Goal: Information Seeking & Learning: Check status

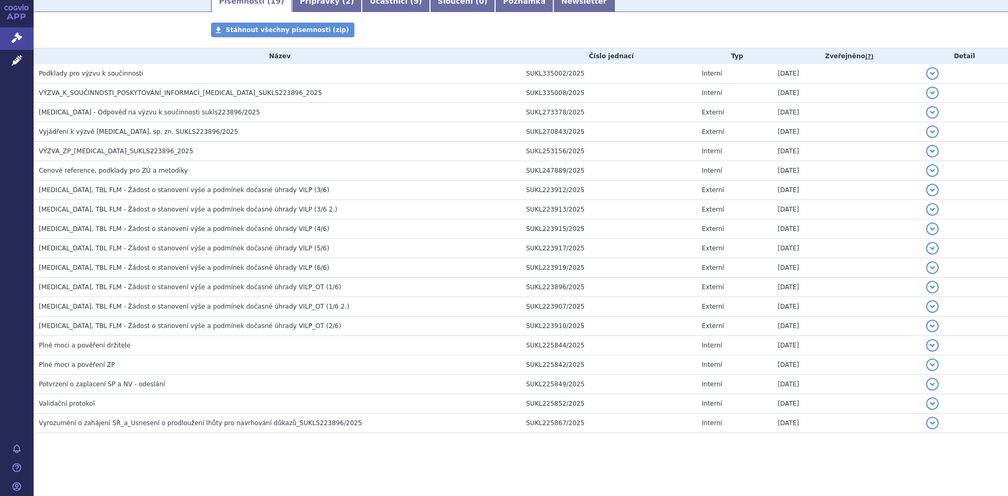
scroll to position [187, 0]
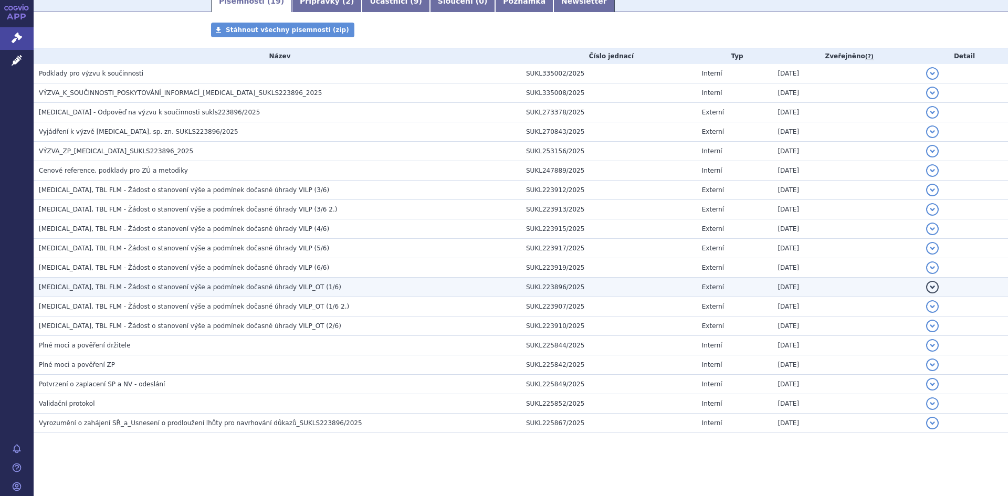
click at [235, 286] on span "[MEDICAL_DATA], TBL FLM - Žádost o stanovení výše a podmínek dočasné úhrady VIL…" at bounding box center [190, 287] width 302 height 7
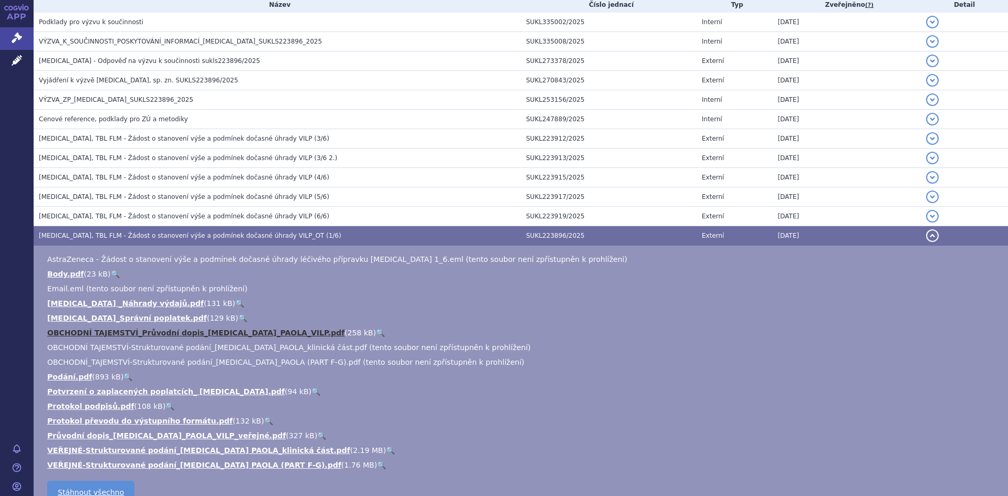
scroll to position [239, 0]
click at [317, 433] on link "🔍" at bounding box center [321, 435] width 9 height 8
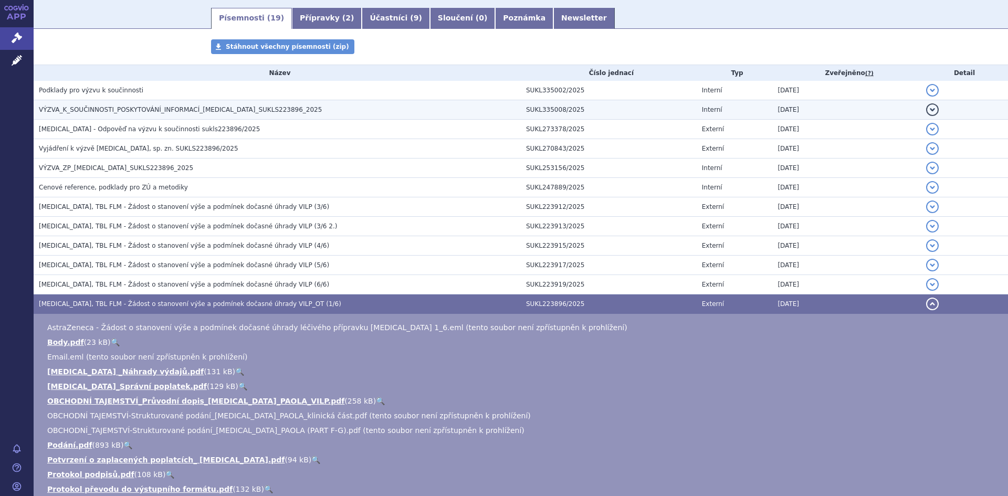
click at [250, 118] on td "VÝZVA_K_SOUČINNOSTI_POSKYTOVÁNÍ_INFORMACÍ_[MEDICAL_DATA]_SUKLS223896_2025" at bounding box center [277, 109] width 487 height 19
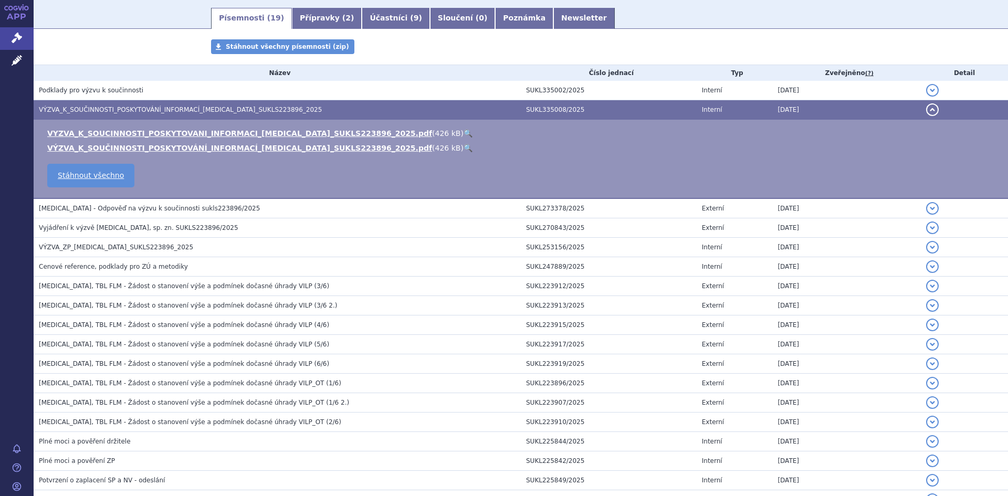
click at [464, 130] on link "🔍" at bounding box center [468, 133] width 9 height 8
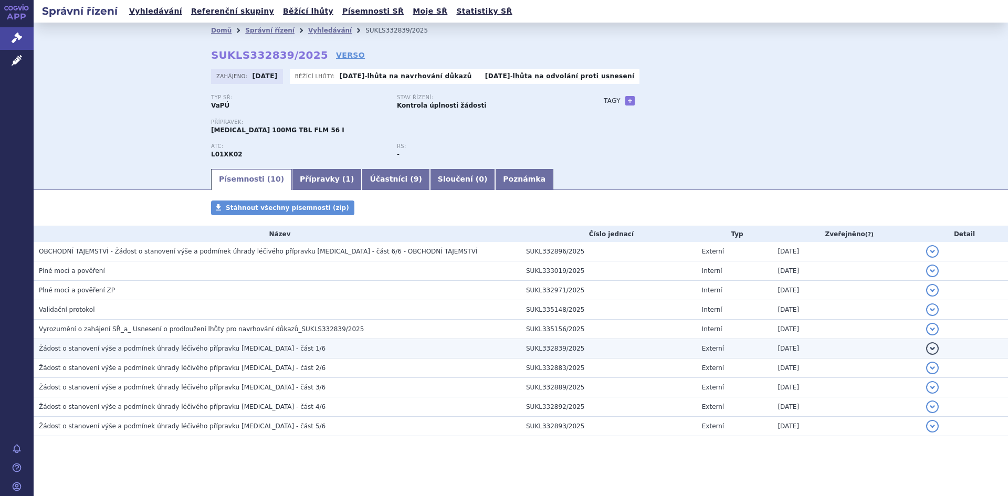
click at [298, 350] on h3 "Žádost o stanovení výše a podmínek úhrady léčivého přípravku Zejula - část 1/6" at bounding box center [280, 348] width 482 height 11
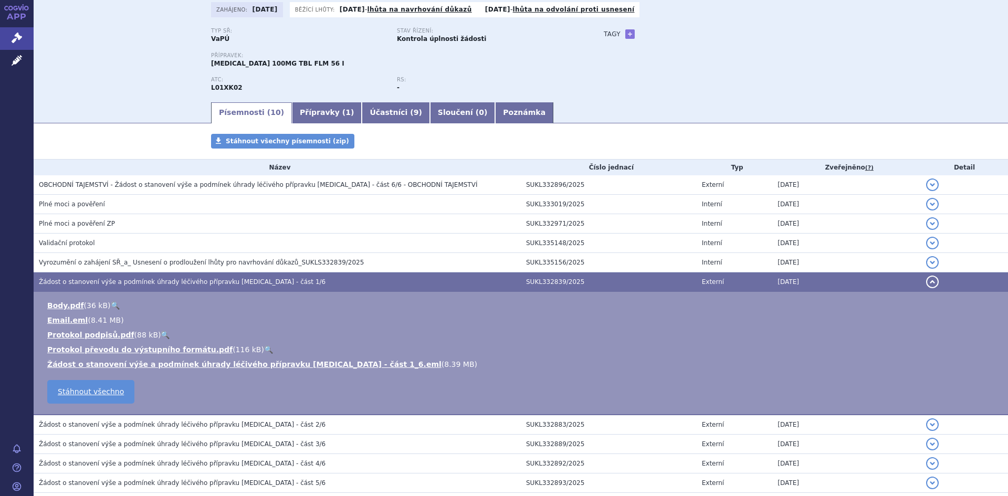
scroll to position [67, 0]
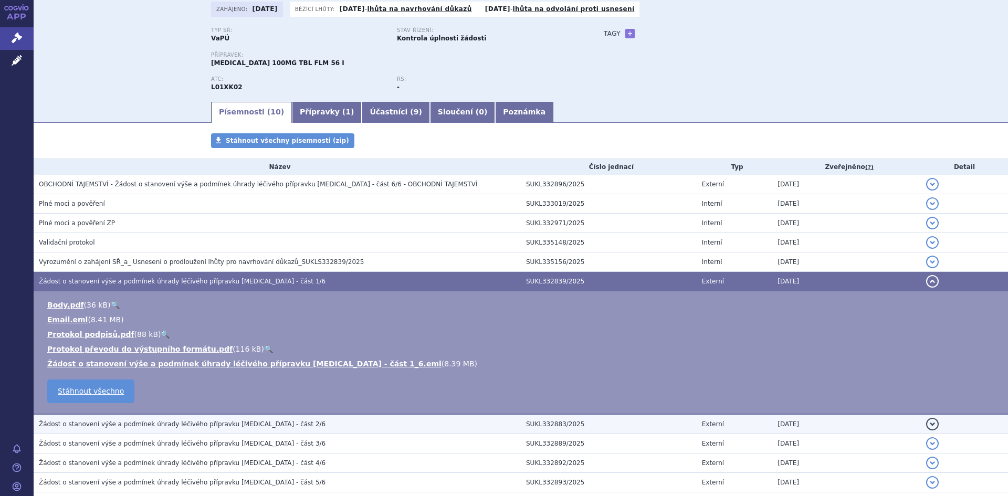
click at [233, 427] on span "Žádost o stanovení výše a podmínek úhrady léčivého přípravku Zejula - část 2/6" at bounding box center [182, 424] width 287 height 7
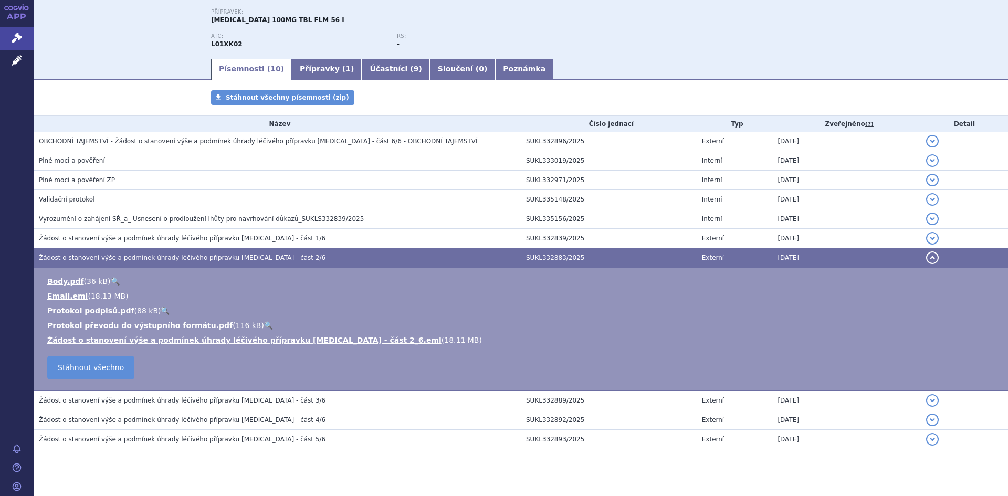
scroll to position [113, 0]
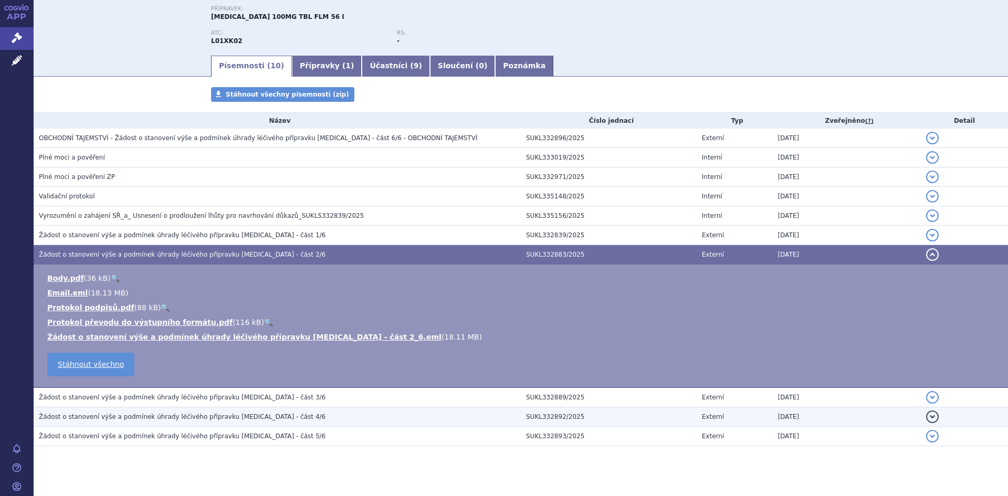
click at [254, 412] on h3 "Žádost o stanovení výše a podmínek úhrady léčivého přípravku Zejula - část 4/6" at bounding box center [280, 417] width 482 height 11
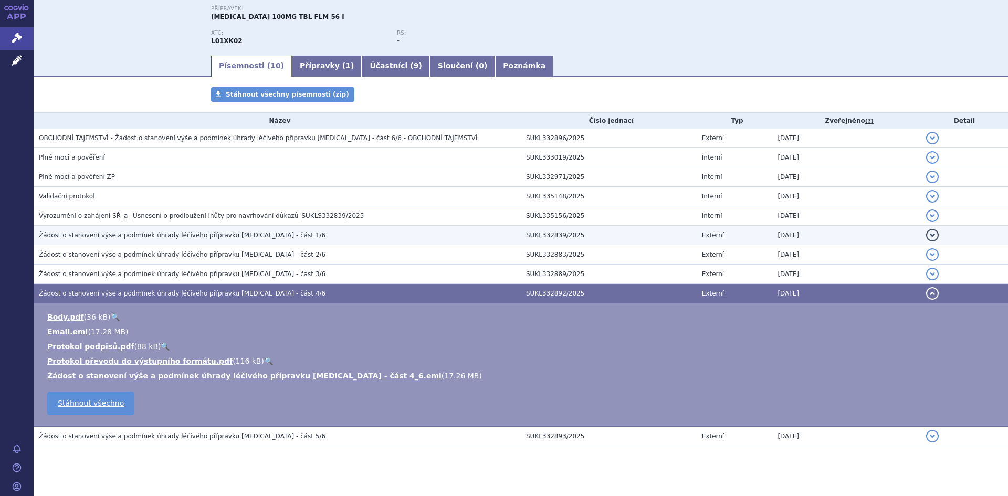
click at [269, 236] on h3 "Žádost o stanovení výše a podmínek úhrady léčivého přípravku Zejula - část 1/6" at bounding box center [280, 235] width 482 height 11
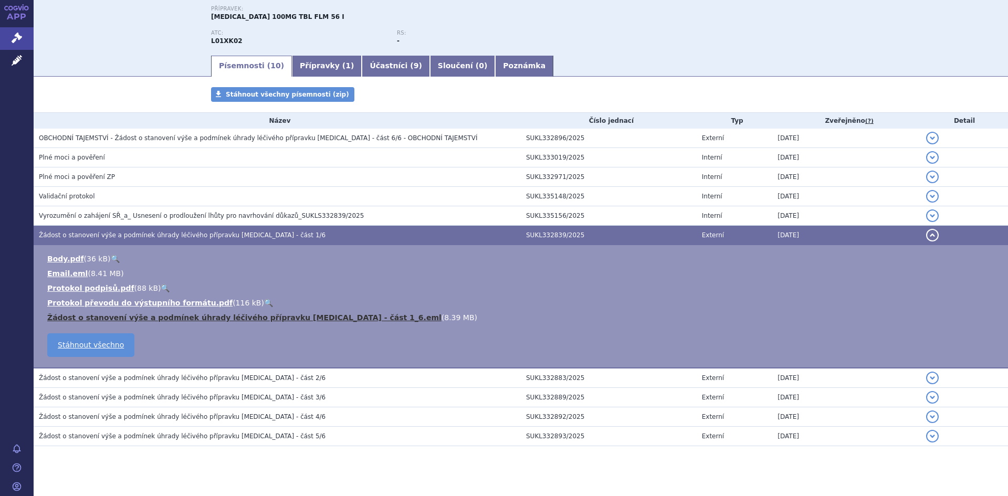
click at [295, 318] on link "Žádost o stanovení výše a podmínek úhrady léčivého přípravku Zejula - část 1_6.…" at bounding box center [244, 318] width 394 height 8
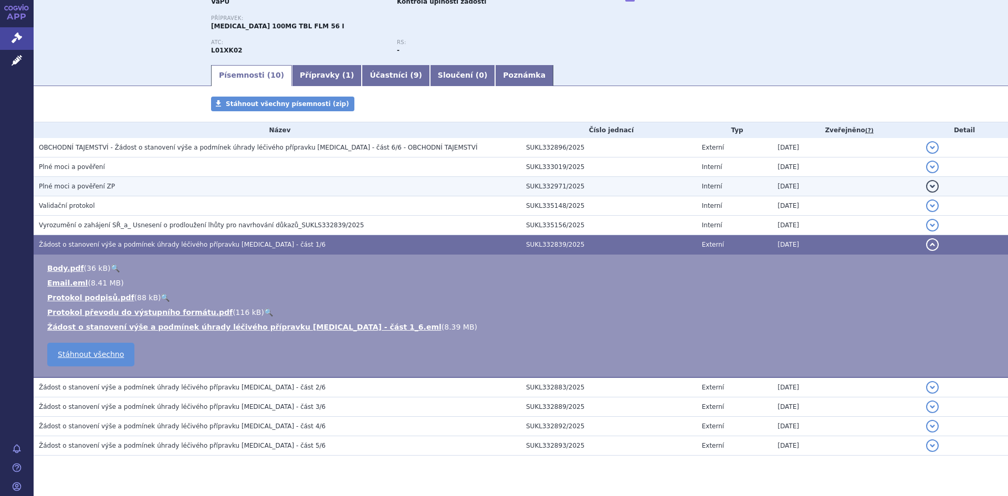
scroll to position [127, 0]
